Goal: Task Accomplishment & Management: Use online tool/utility

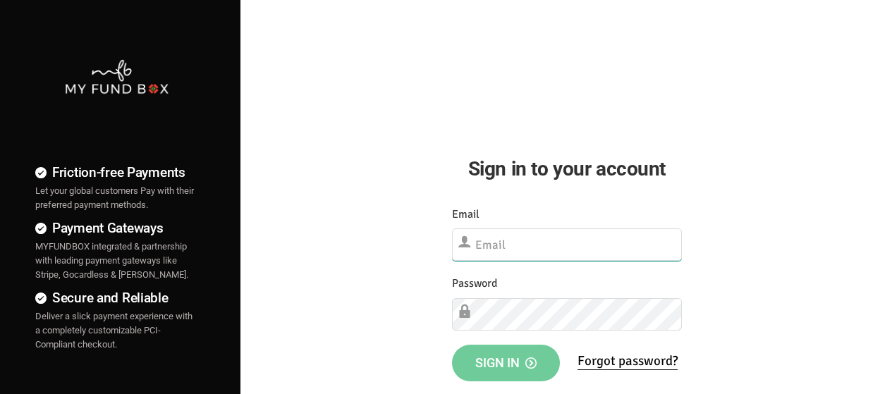
type input "[EMAIL_ADDRESS][DOMAIN_NAME]"
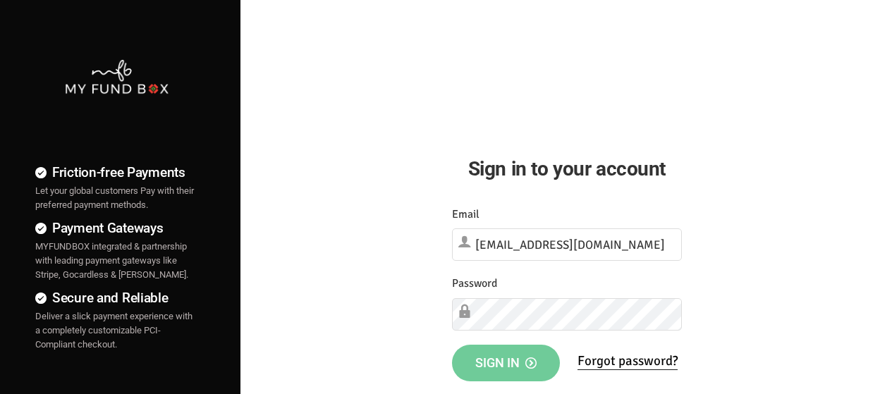
click at [522, 362] on span "Sign in" at bounding box center [505, 362] width 61 height 15
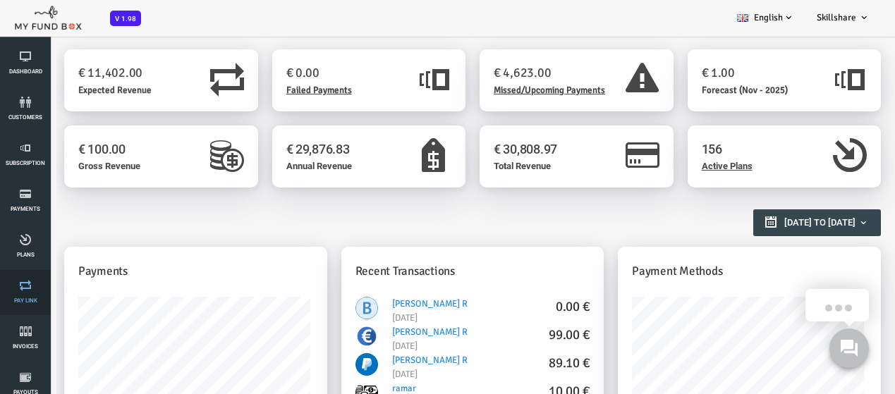
click at [23, 282] on icon at bounding box center [25, 285] width 42 height 11
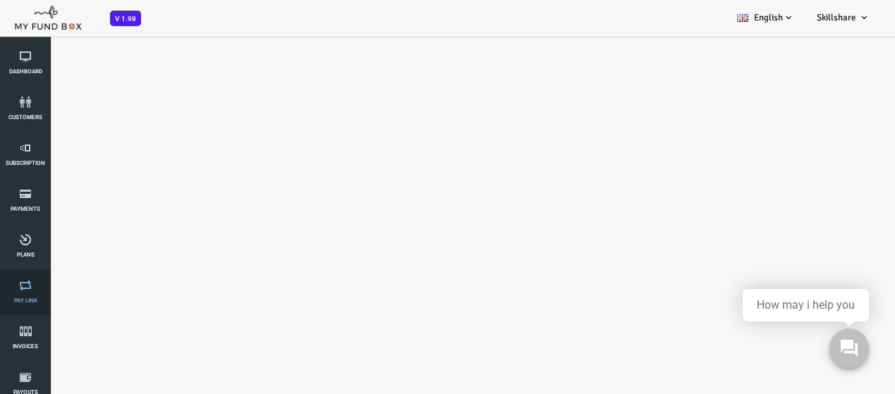
select select "100"
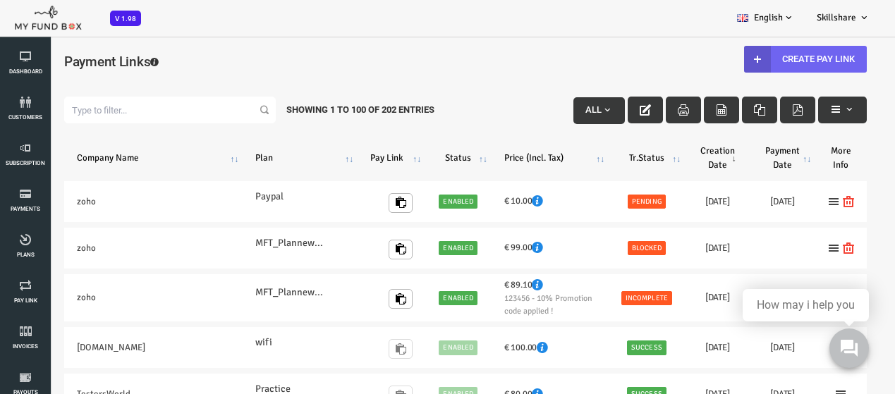
click at [774, 71] on link "Create Pay Link" at bounding box center [769, 59] width 123 height 27
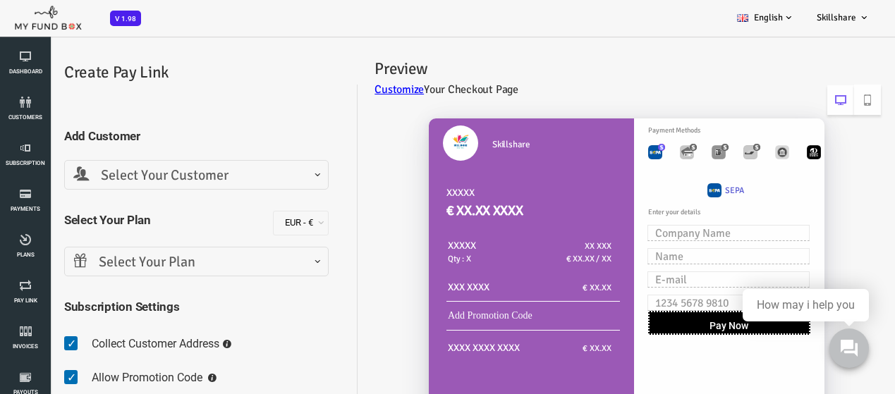
scroll to position [71, 0]
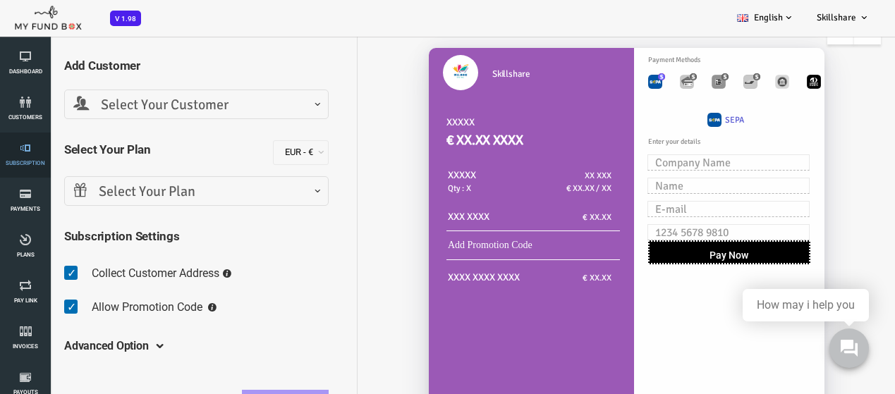
click at [0, 147] on li "Subscription" at bounding box center [25, 155] width 51 height 45
click at [36, 242] on icon at bounding box center [25, 239] width 42 height 11
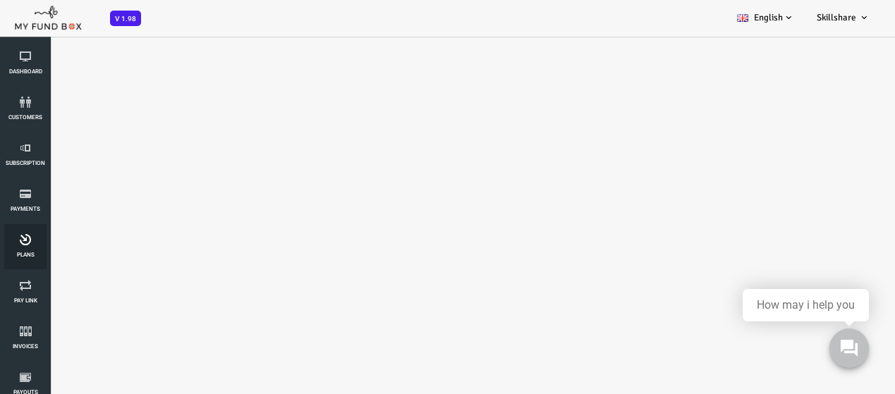
select select "100"
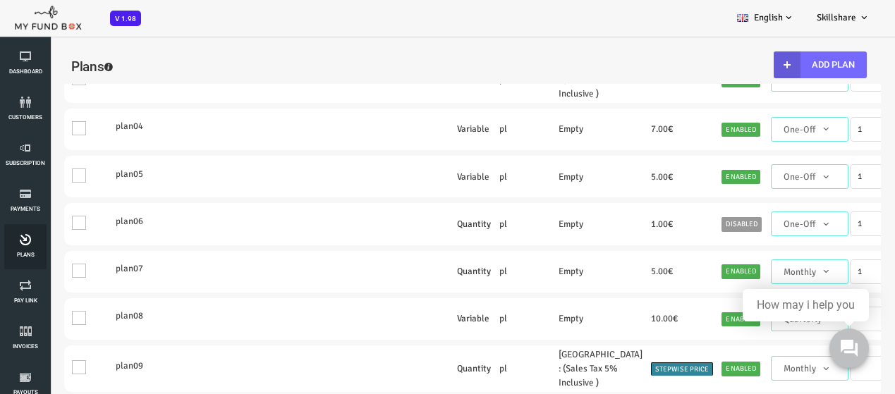
scroll to position [353, 0]
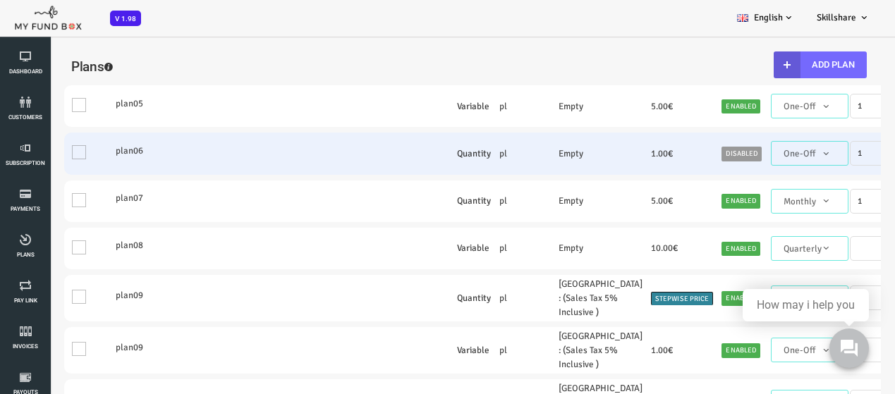
click at [40, 174] on td "One" at bounding box center [51, 154] width 47 height 42
click at [56, 174] on td "One" at bounding box center [51, 154] width 47 height 42
click at [91, 158] on label "plan06" at bounding box center [178, 151] width 197 height 14
click at [94, 158] on label "plan06" at bounding box center [178, 151] width 197 height 14
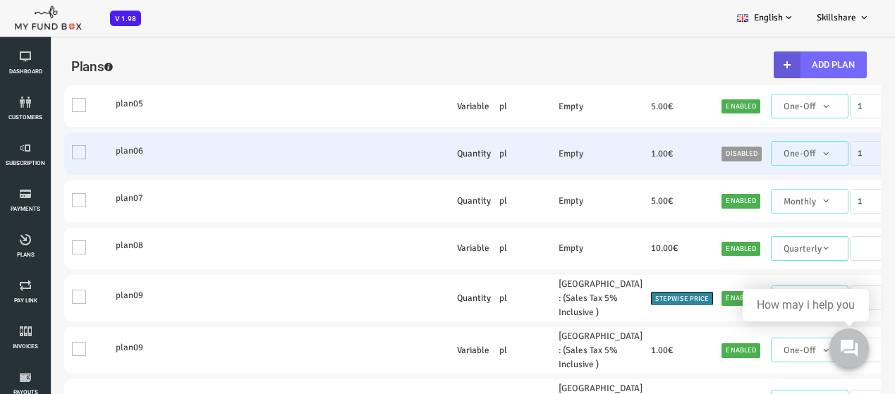
click at [94, 158] on label "plan06" at bounding box center [178, 151] width 197 height 14
click at [154, 174] on td "plan06" at bounding box center [178, 154] width 206 height 42
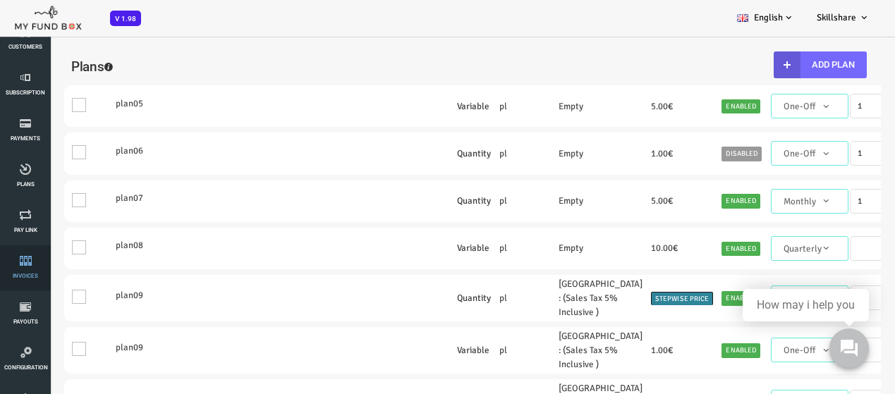
scroll to position [141, 0]
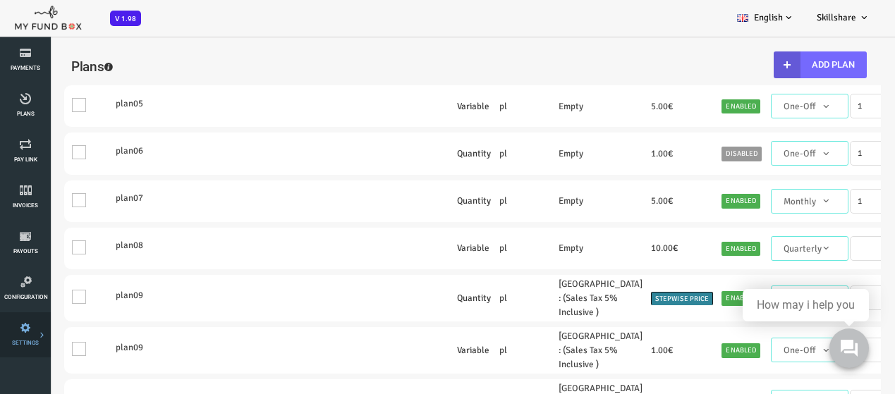
click at [0, 0] on link "Payment Gateway" at bounding box center [0, 0] width 0 height 0
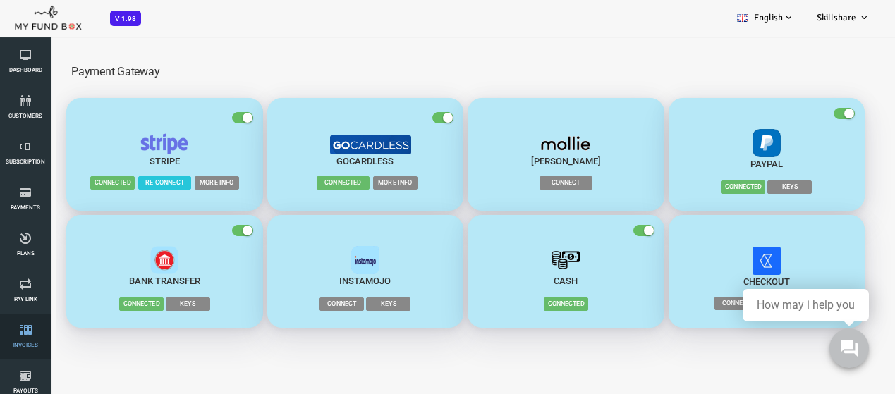
scroll to position [0, 0]
click at [16, 121] on link "customers" at bounding box center [25, 109] width 42 height 45
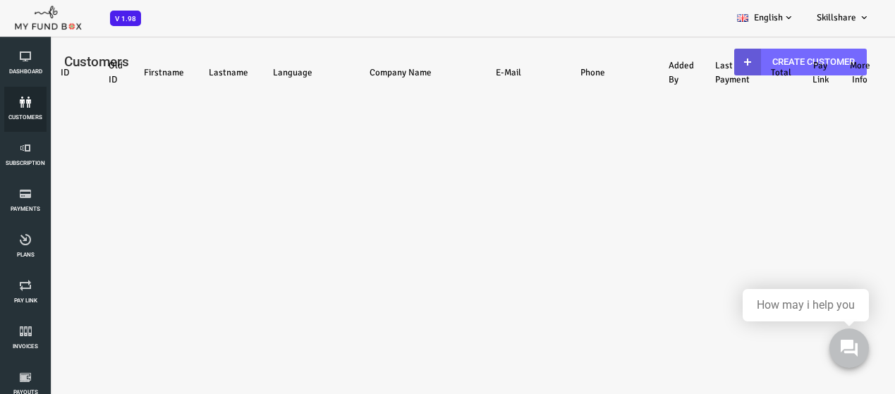
select select "100"
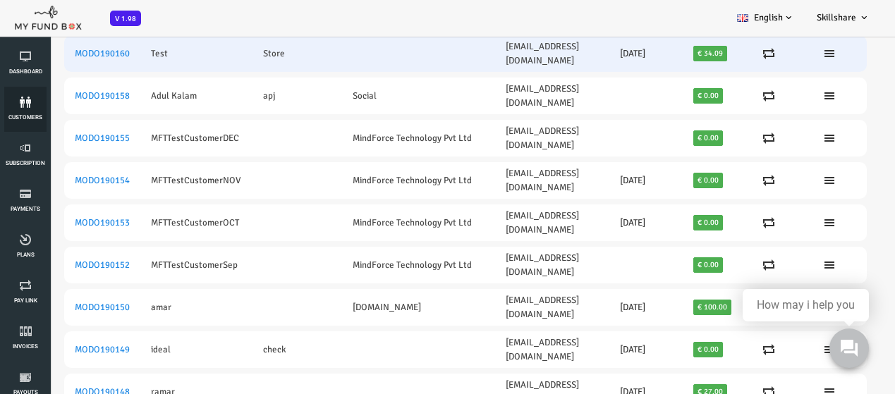
scroll to position [212, 0]
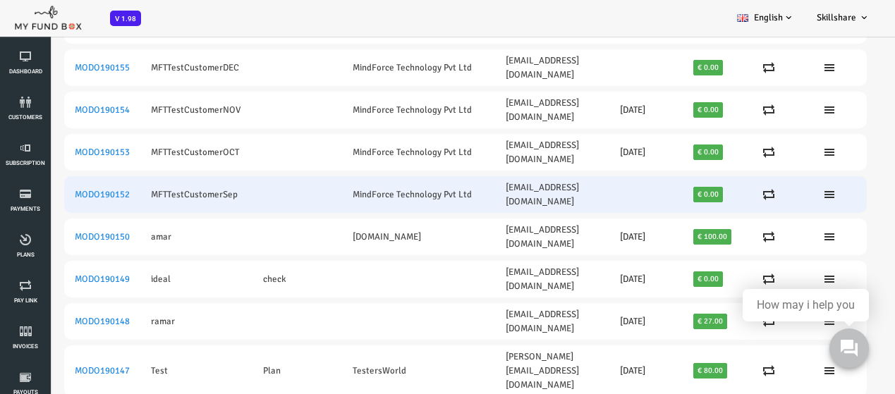
click at [757, 178] on td at bounding box center [739, 194] width 55 height 37
click at [741, 189] on ul at bounding box center [740, 194] width 34 height 11
click at [738, 189] on icon at bounding box center [732, 194] width 11 height 11
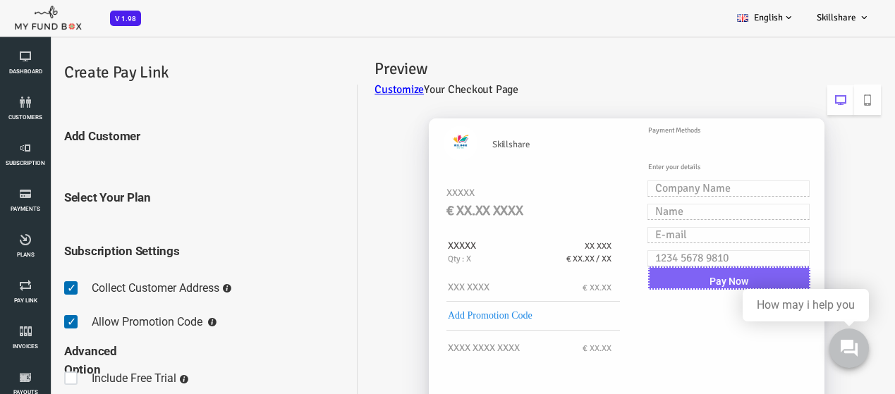
scroll to position [0, 0]
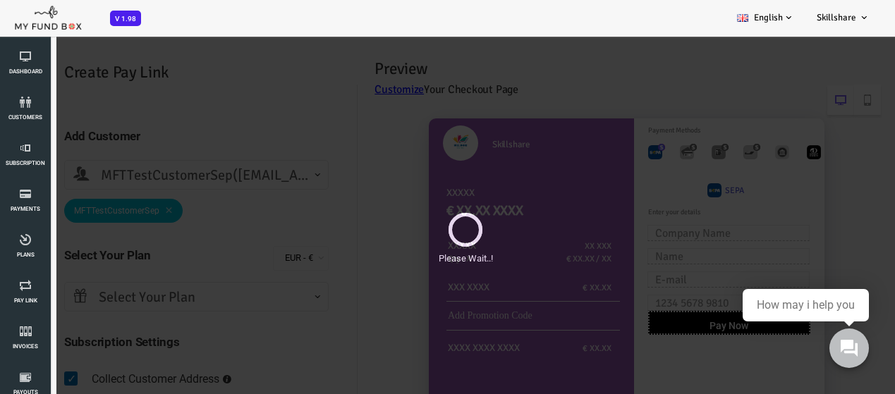
select select "mft1mailbox@mailinator.com"
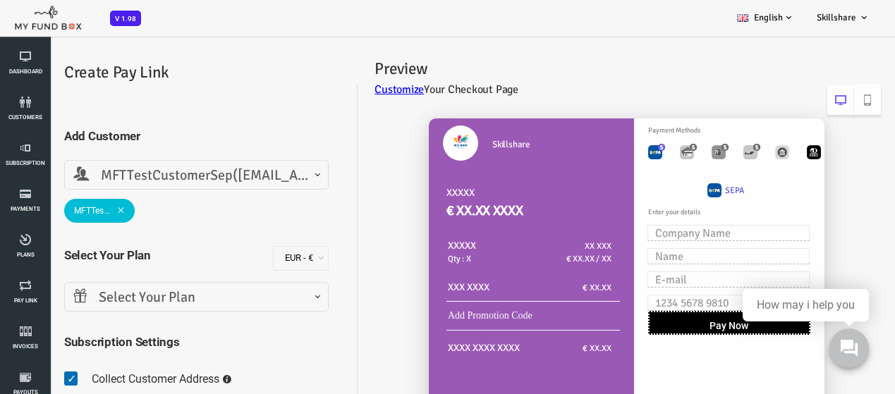
scroll to position [71, 0]
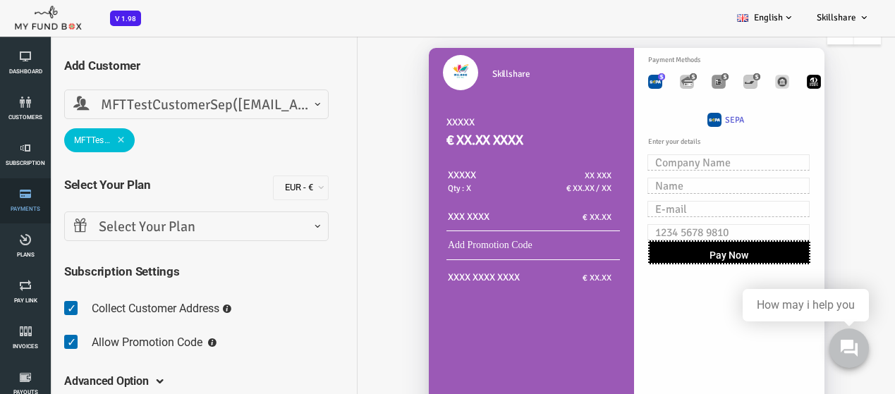
click at [24, 215] on link "Payments" at bounding box center [25, 200] width 42 height 45
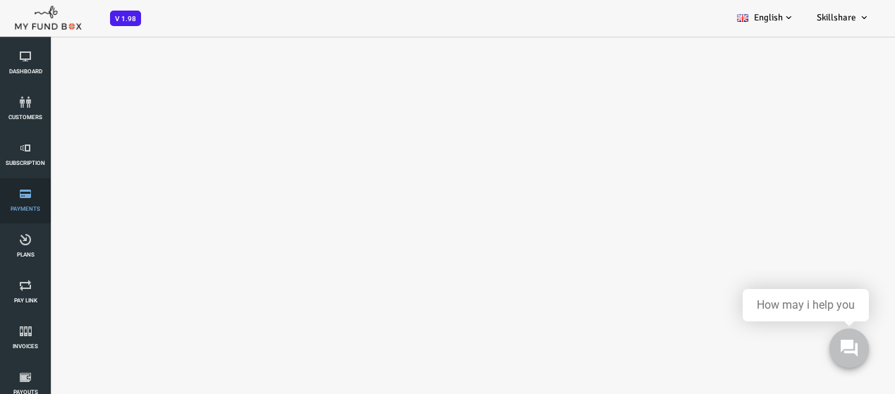
select select "100"
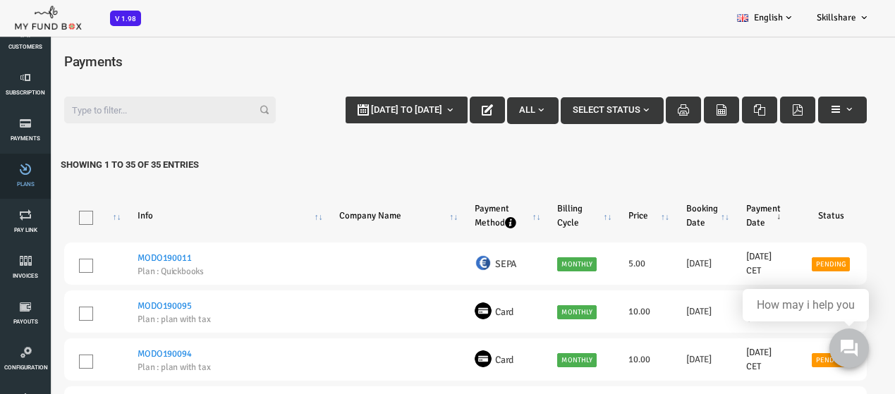
click at [1, 192] on li "Plans" at bounding box center [25, 176] width 51 height 45
click at [32, 192] on link "Plans" at bounding box center [25, 176] width 42 height 45
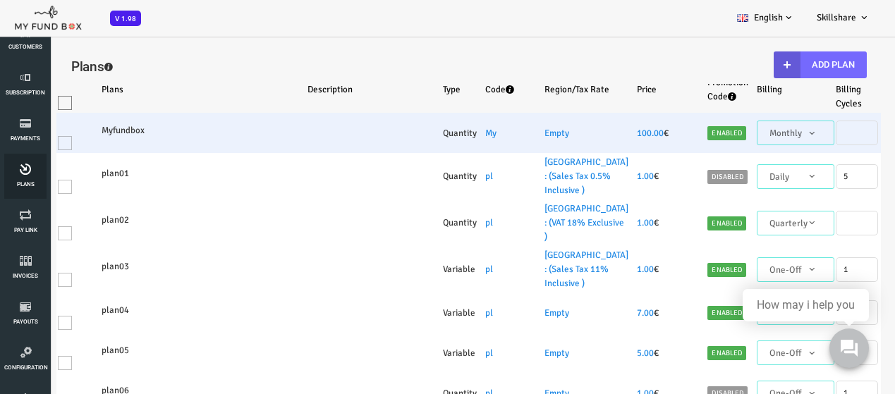
scroll to position [0, 0]
select select "100"
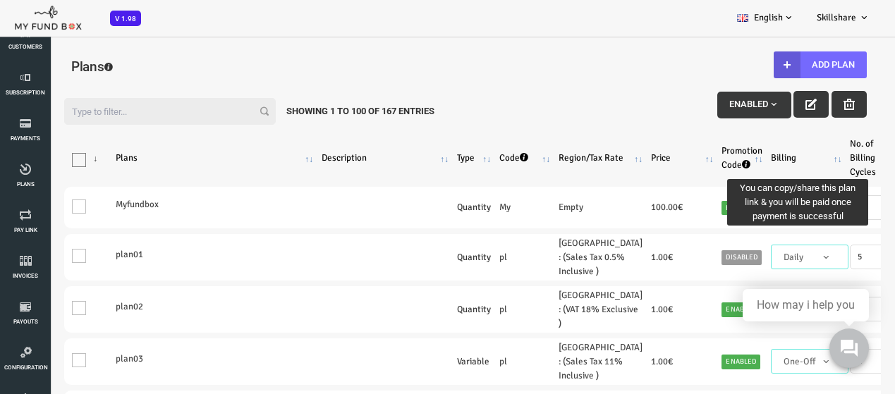
click at [864, 161] on icon "Plan Link : activate to sort column ascending" at bounding box center [868, 164] width 8 height 8
